Goal: Task Accomplishment & Management: Use online tool/utility

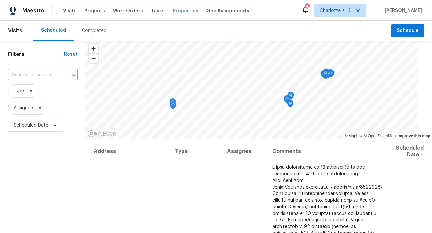
click at [173, 12] on span "Properties" at bounding box center [186, 10] width 26 height 7
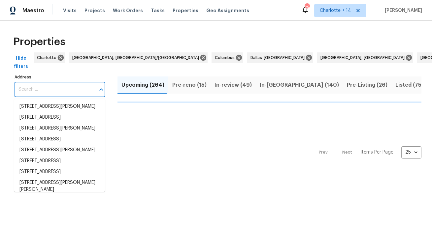
click at [75, 94] on input "Address" at bounding box center [55, 90] width 81 height 16
paste input "14951 SW 157th Ct, Miami, FL 33196"
type input "14951 SW 157th Ct, Miami, FL 33196"
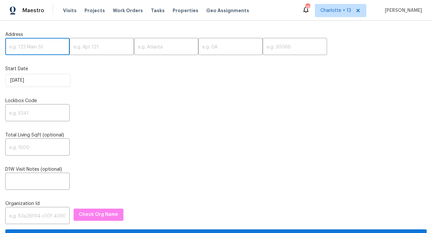
click at [33, 46] on input "text" at bounding box center [37, 48] width 64 height 16
paste input "14951 SW 157th Ct, Miami, FL 33196"
click at [48, 46] on input "14951 SW 157th Ct, Miami, FL 33196" at bounding box center [37, 48] width 64 height 16
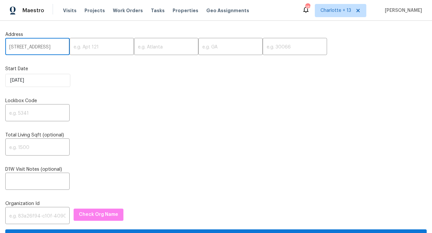
scroll to position [0, 12]
type input "14951 SW 157th Ct, Miami, FL"
click at [263, 46] on input "text" at bounding box center [295, 48] width 64 height 16
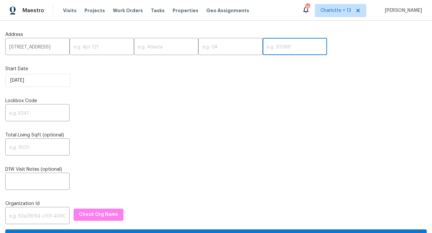
paste input "33196"
type input "33196"
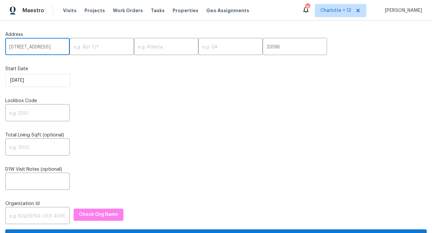
click at [54, 47] on input "14951 SW 157th Ct, Miami, FL" at bounding box center [37, 48] width 64 height 16
type input "14951 SW 157th Ct,, FL"
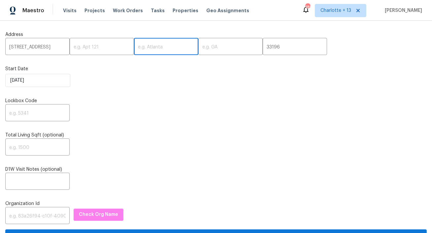
click at [134, 50] on input "text" at bounding box center [166, 48] width 64 height 16
paste input "Miami"
type input "Miami"
click at [55, 49] on input "14951 SW 157th Ct,, FL" at bounding box center [37, 48] width 64 height 16
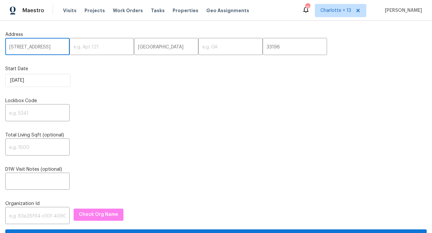
click at [55, 49] on input "14951 SW 157th Ct,, FL" at bounding box center [37, 48] width 64 height 16
type input "14951 SW 157th Ct,,"
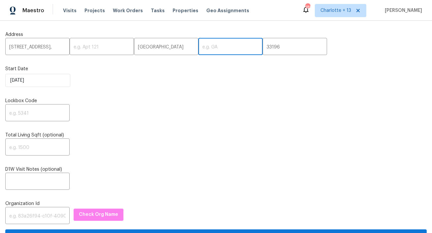
click at [198, 50] on input "text" at bounding box center [230, 48] width 64 height 16
paste input "FL"
type input "FL"
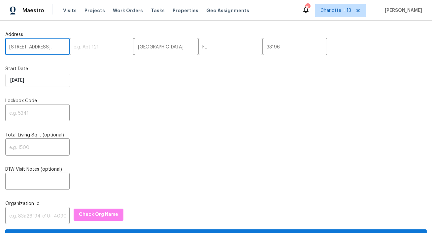
click at [58, 49] on input "14951 SW 157th Ct,," at bounding box center [37, 48] width 64 height 16
type input "14951 SW 157th Ct"
click at [17, 118] on input "text" at bounding box center [37, 114] width 64 height 16
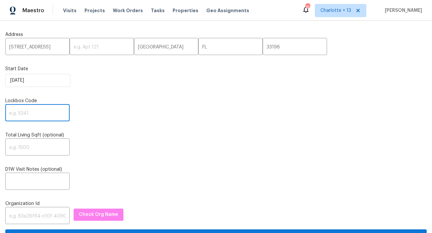
paste input "4961"
type input "4961"
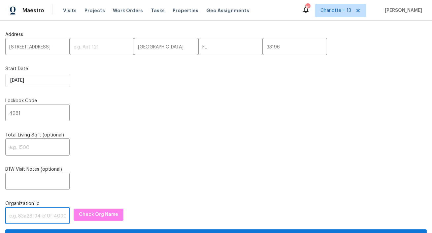
click at [25, 219] on input "text" at bounding box center [37, 217] width 64 height 16
paste input "1349d153-b359-4f9b-b4dd-758ff939cc37"
type input "1349d153-b359-4f9b-b4dd-758ff939cc37"
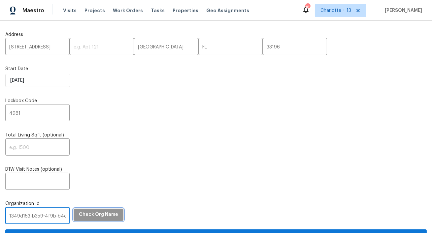
click at [87, 214] on span "Check Org Name" at bounding box center [98, 215] width 39 height 8
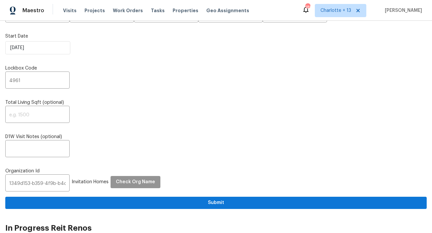
scroll to position [59, 0]
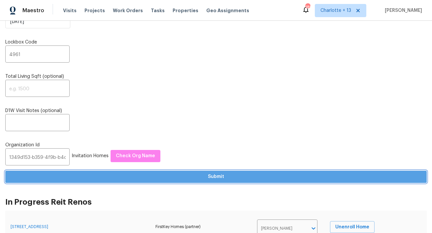
click at [122, 176] on span "Submit" at bounding box center [216, 177] width 411 height 8
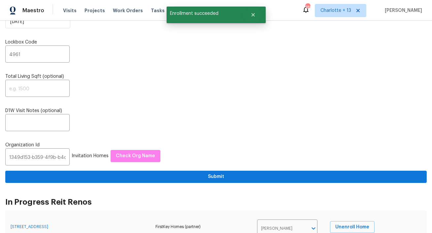
scroll to position [0, 0]
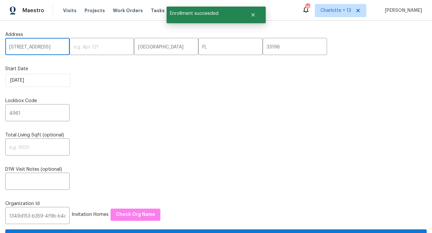
click at [37, 47] on input "14951 SW 157th Ct" at bounding box center [37, 48] width 64 height 16
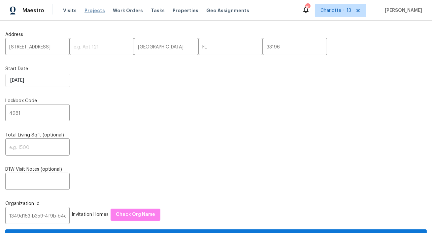
click at [86, 9] on span "Projects" at bounding box center [95, 10] width 20 height 7
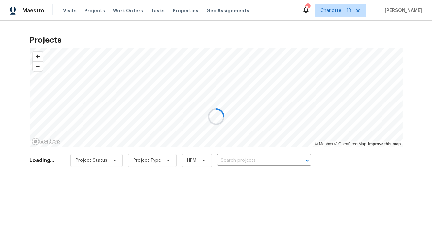
click at [249, 161] on div at bounding box center [216, 116] width 432 height 233
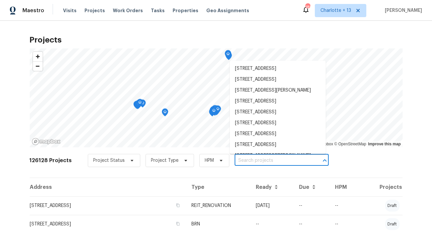
click at [248, 159] on input "text" at bounding box center [273, 161] width 76 height 10
paste input "14951 SW 157th Ct"
type input "14951 SW 157th Ct"
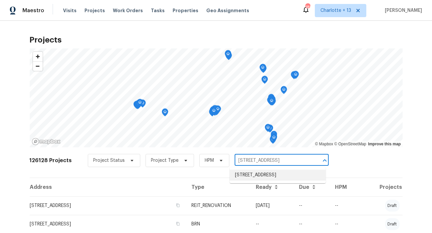
click at [244, 172] on li "14951 SW 157th Ct, Miami, FL 33196" at bounding box center [278, 175] width 96 height 11
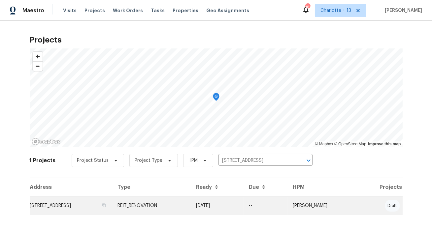
click at [66, 200] on td "14951 SW 157th Ct, Miami, FL 33196" at bounding box center [71, 206] width 83 height 18
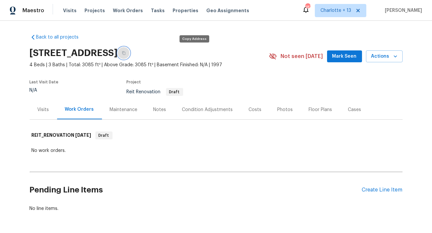
click at [130, 54] on button "button" at bounding box center [124, 53] width 12 height 12
click at [126, 55] on icon "button" at bounding box center [124, 53] width 4 height 4
click at [69, 9] on span "Visits" at bounding box center [70, 10] width 14 height 7
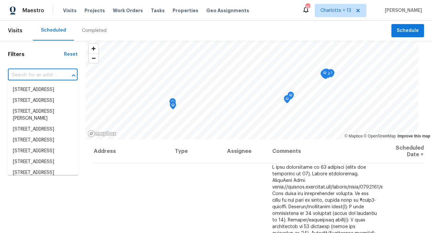
click at [25, 74] on input "text" at bounding box center [33, 75] width 51 height 10
paste input "14951 SW 157th Ct, Miami, FL 33196"
type input "14951 SW 157th Ct, Miami, FL 33196"
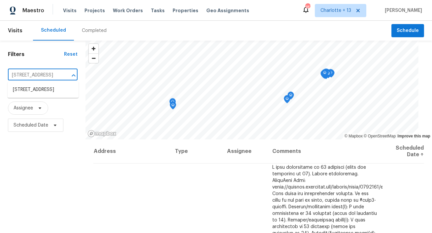
scroll to position [0, 28]
click at [36, 93] on li "14951 SW 157th Ct, Miami, FL 33196" at bounding box center [43, 90] width 71 height 11
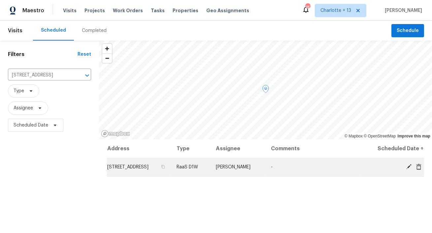
click at [410, 166] on icon at bounding box center [408, 166] width 5 height 5
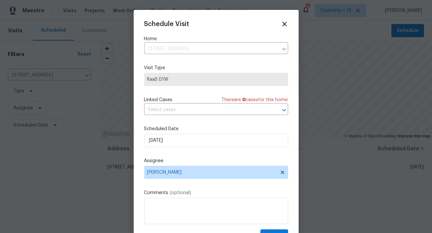
click at [184, 133] on div "Scheduled Date 10/1/2025" at bounding box center [216, 136] width 144 height 21
click at [179, 175] on span "Fernando Ortiz" at bounding box center [211, 172] width 129 height 5
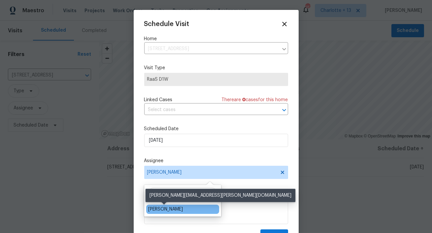
type input "alex"
click at [164, 209] on div "Alex Baquerizo" at bounding box center [165, 209] width 35 height 7
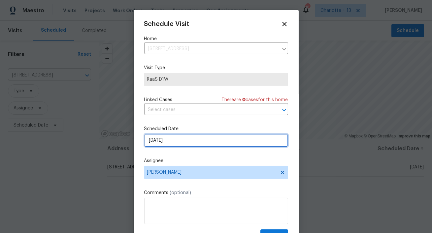
click at [187, 142] on input "[DATE]" at bounding box center [216, 140] width 144 height 13
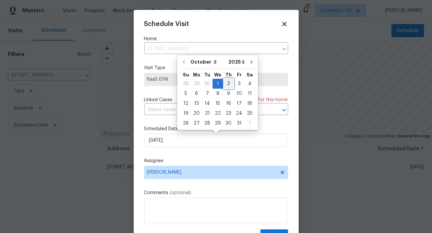
click at [226, 86] on div "2" at bounding box center [228, 83] width 11 height 9
type input "10/2/2025"
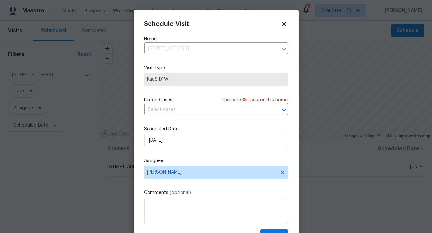
scroll to position [12, 0]
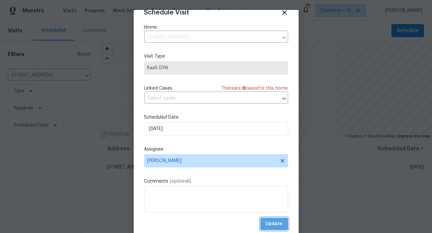
click at [272, 228] on span "Update" at bounding box center [274, 224] width 17 height 8
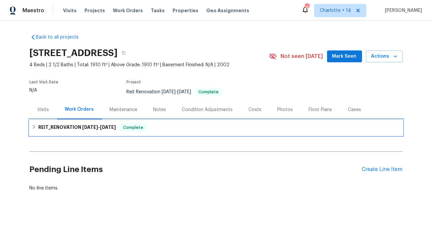
click at [107, 128] on span "9/22/25" at bounding box center [108, 127] width 16 height 5
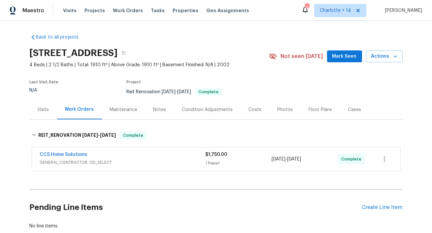
click at [148, 156] on div "CCS Home Solutions" at bounding box center [123, 156] width 166 height 8
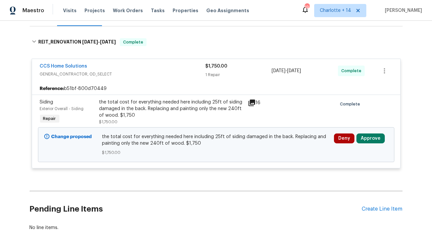
scroll to position [136, 0]
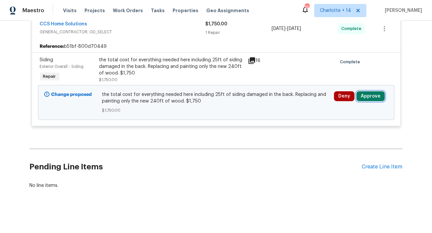
click at [381, 95] on button "Approve" at bounding box center [371, 96] width 28 height 10
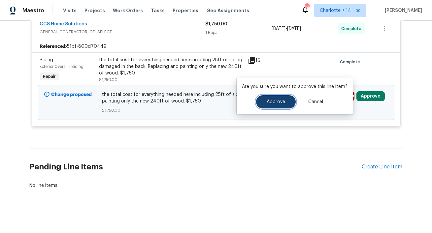
click at [273, 102] on span "Approve" at bounding box center [276, 102] width 18 height 5
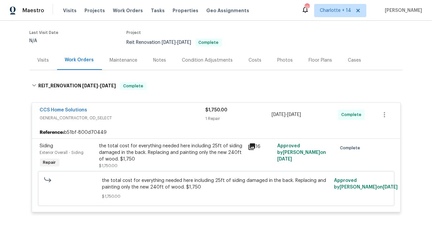
scroll to position [0, 0]
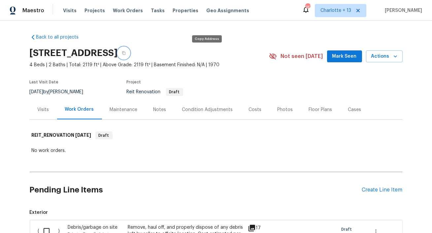
click at [130, 53] on button "button" at bounding box center [124, 53] width 12 height 12
click at [398, 60] on button "Actions" at bounding box center [384, 57] width 37 height 12
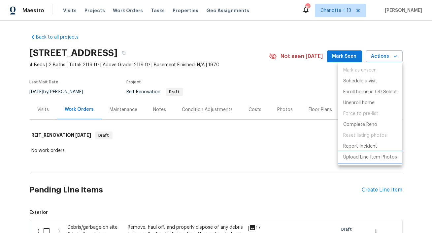
click at [380, 162] on li "Upload Line Item Photos" at bounding box center [370, 157] width 64 height 11
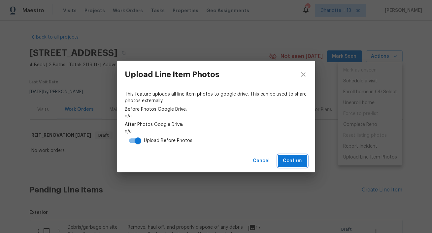
click at [290, 161] on span "Confirm" at bounding box center [292, 161] width 19 height 8
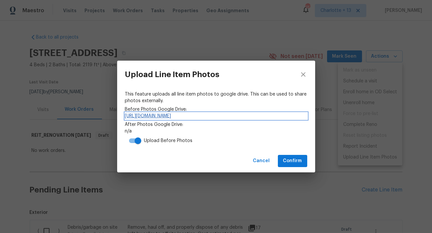
click at [159, 117] on link "https://drive.google.com/drive/folders/1va9qrvUHk9dGH0XMIqUInJSg4uZTRJBo" at bounding box center [216, 116] width 182 height 7
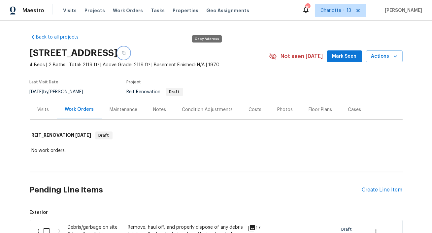
click at [126, 54] on icon "button" at bounding box center [124, 53] width 4 height 4
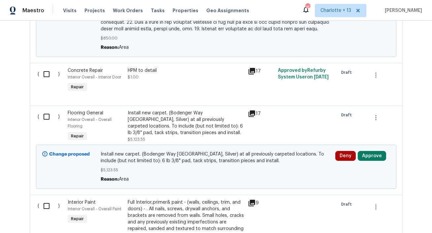
scroll to position [785, 0]
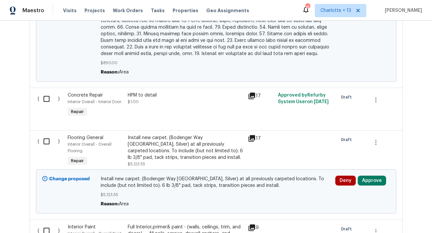
click at [255, 95] on icon at bounding box center [252, 96] width 7 height 7
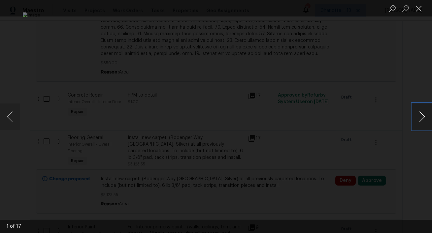
click at [424, 122] on button "Next image" at bounding box center [422, 117] width 20 height 26
click at [403, 135] on div "Lightbox" at bounding box center [216, 116] width 432 height 233
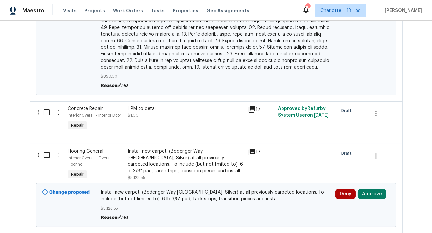
scroll to position [772, 0]
click at [110, 109] on div "Concrete Repair" at bounding box center [96, 108] width 56 height 7
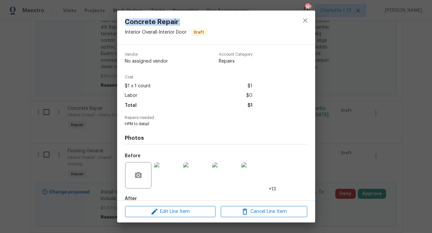
drag, startPoint x: 124, startPoint y: 21, endPoint x: 193, endPoint y: 26, distance: 68.8
click at [193, 26] on div "Concrete Repair Interior Overall - Interior Door Draft" at bounding box center [166, 28] width 99 height 34
copy span "Concrete Repair"
click at [304, 22] on icon "close" at bounding box center [305, 20] width 4 height 4
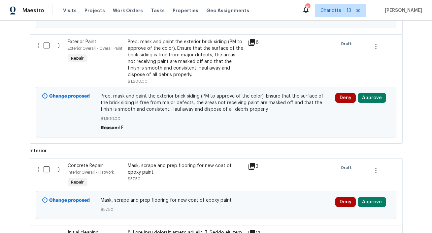
scroll to position [335, 0]
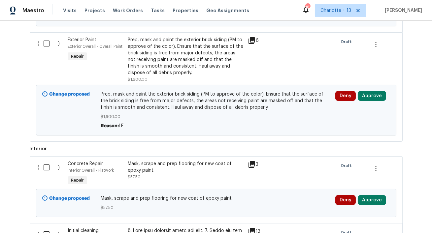
click at [176, 181] on div "Mask, scrape and prep flooring for new coat of epoxy paint. $57.50" at bounding box center [186, 171] width 116 height 20
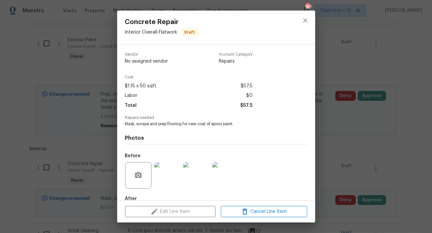
click at [164, 185] on img at bounding box center [167, 175] width 26 height 26
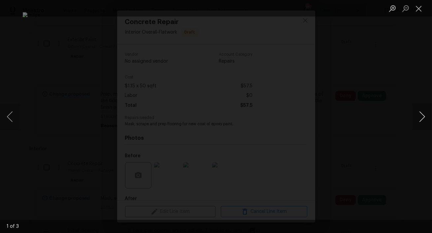
click at [418, 123] on button "Next image" at bounding box center [422, 117] width 20 height 26
click at [421, 10] on button "Close lightbox" at bounding box center [418, 9] width 13 height 12
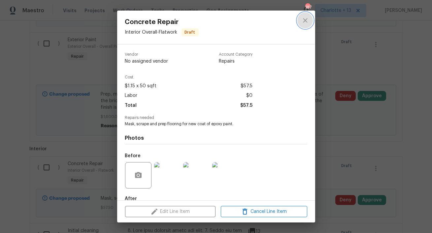
click at [305, 23] on icon "close" at bounding box center [305, 21] width 8 height 8
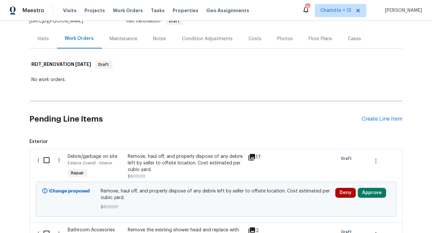
scroll to position [0, 0]
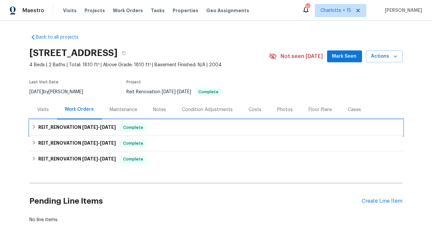
click at [85, 131] on h6 "REIT_RENOVATION 9/24/25 - 9/26/25" at bounding box center [77, 128] width 78 height 8
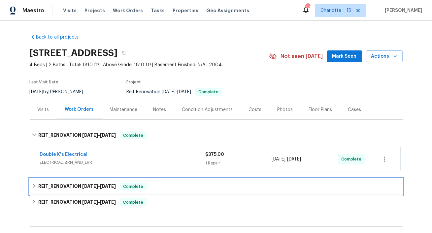
click at [81, 184] on h6 "REIT_RENOVATION 8/7/25 - 9/1/25" at bounding box center [77, 187] width 78 height 8
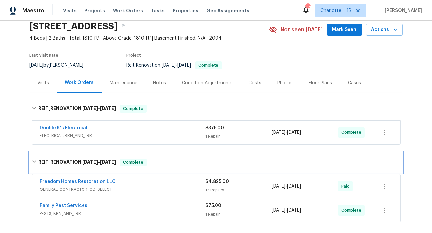
scroll to position [29, 0]
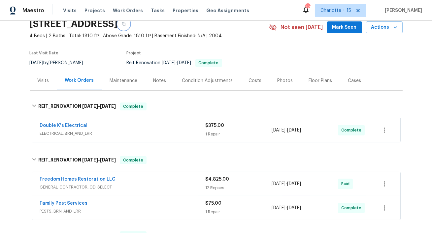
click at [126, 25] on icon "button" at bounding box center [124, 24] width 4 height 4
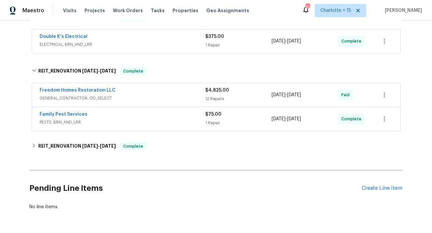
scroll to position [119, 0]
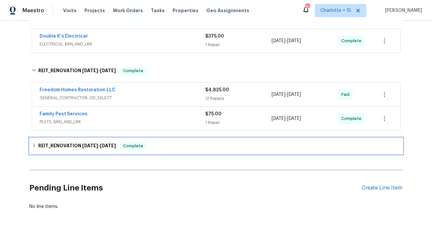
click at [113, 147] on span "8/8/25" at bounding box center [108, 146] width 16 height 5
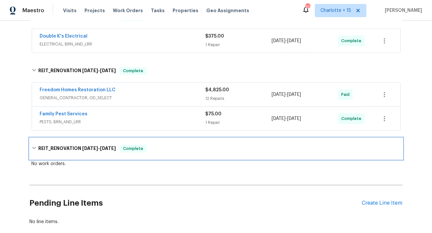
click at [113, 147] on span "8/8/25" at bounding box center [108, 148] width 16 height 5
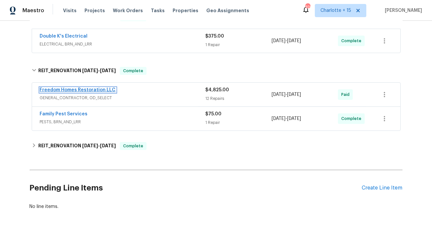
click at [96, 89] on link "Freedom Homes Restoration LLC" at bounding box center [78, 90] width 76 height 5
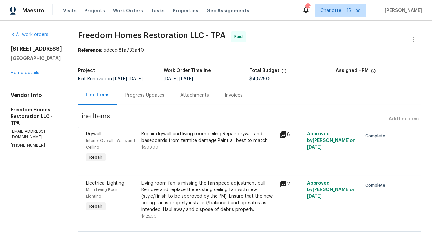
drag, startPoint x: 63, startPoint y: 49, endPoint x: 5, endPoint y: 48, distance: 58.4
copy h2 "7640 Blue Spring Dr"
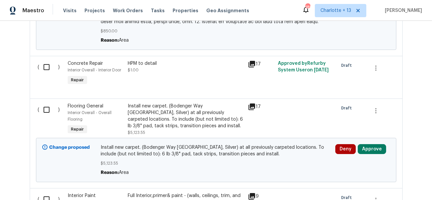
scroll to position [812, 0]
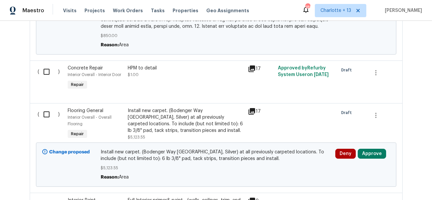
click at [253, 68] on icon at bounding box center [252, 68] width 7 height 7
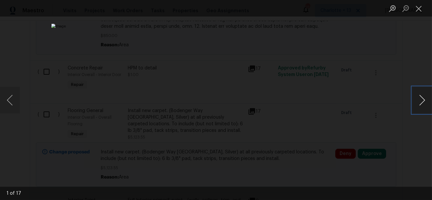
click at [418, 102] on button "Next image" at bounding box center [422, 100] width 20 height 26
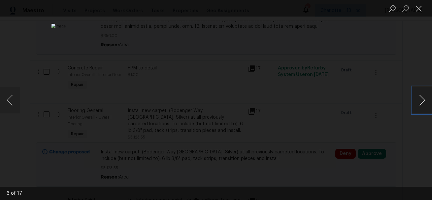
click at [418, 102] on button "Next image" at bounding box center [422, 100] width 20 height 26
click at [417, 102] on button "Next image" at bounding box center [422, 100] width 20 height 26
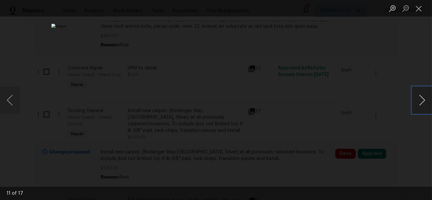
click at [417, 102] on button "Next image" at bounding box center [422, 100] width 20 height 26
click at [413, 105] on button "Next image" at bounding box center [422, 100] width 20 height 26
click at [421, 103] on button "Next image" at bounding box center [422, 100] width 20 height 26
click at [416, 107] on button "Next image" at bounding box center [422, 100] width 20 height 26
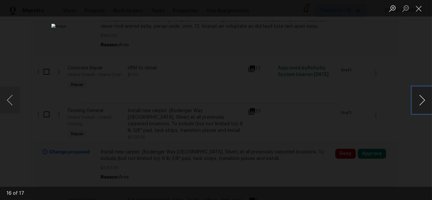
click at [421, 104] on button "Next image" at bounding box center [422, 100] width 20 height 26
click at [404, 64] on div "Lightbox" at bounding box center [216, 100] width 432 height 200
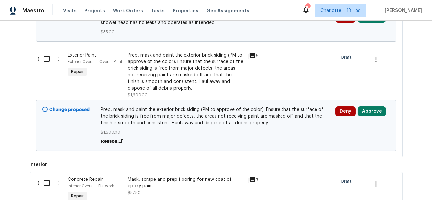
scroll to position [311, 0]
